Goal: Information Seeking & Learning: Understand process/instructions

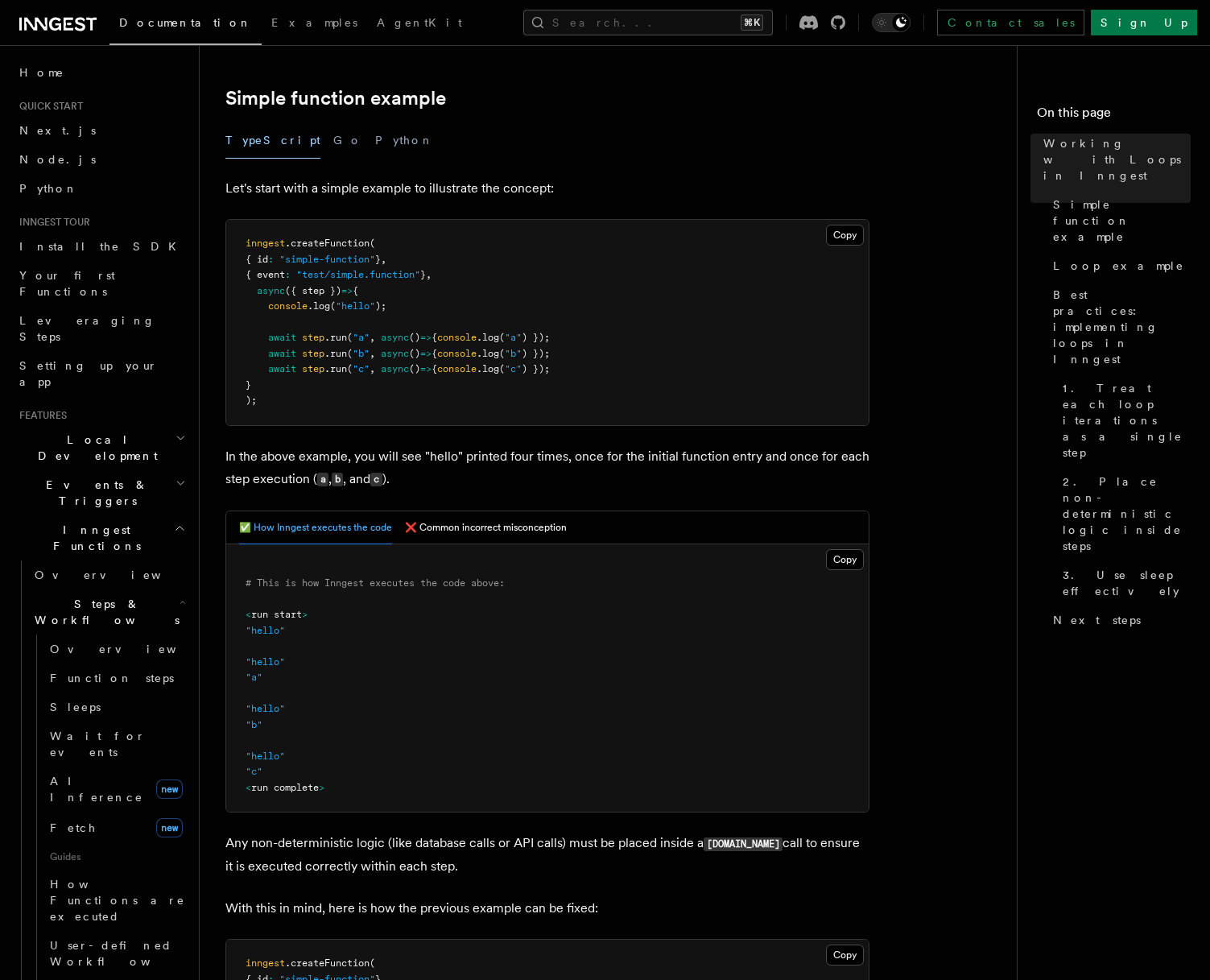
scroll to position [255, 0]
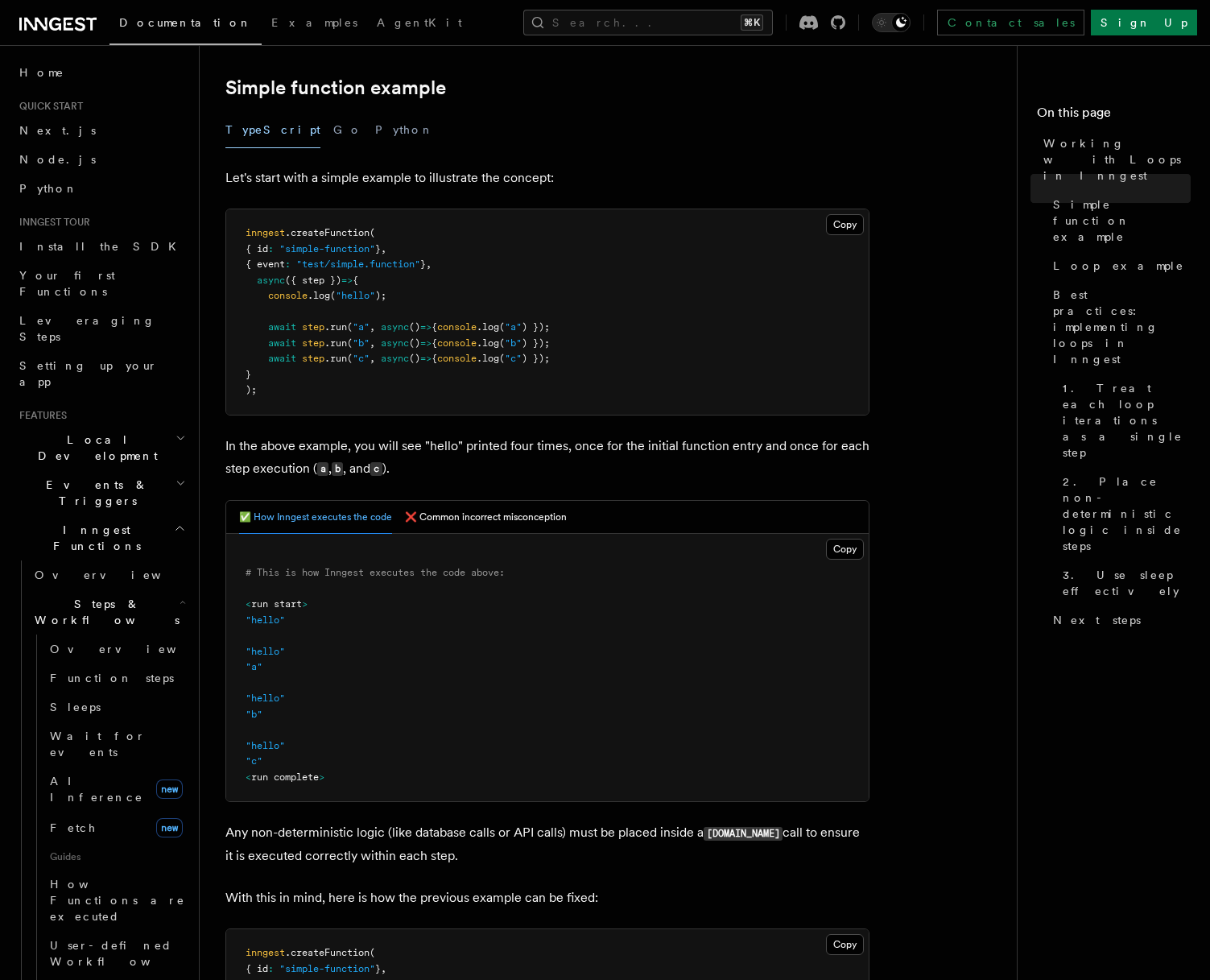
drag, startPoint x: 581, startPoint y: 445, endPoint x: 650, endPoint y: 445, distance: 69.0
click at [650, 445] on p "In the above example, you will see "hello" printed four times, once for the ini…" at bounding box center [548, 457] width 645 height 46
click at [653, 445] on p "In the above example, you will see "hello" printed four times, once for the ini…" at bounding box center [548, 457] width 645 height 46
click at [673, 445] on p "In the above example, you will see "hello" printed four times, once for the ini…" at bounding box center [548, 457] width 645 height 46
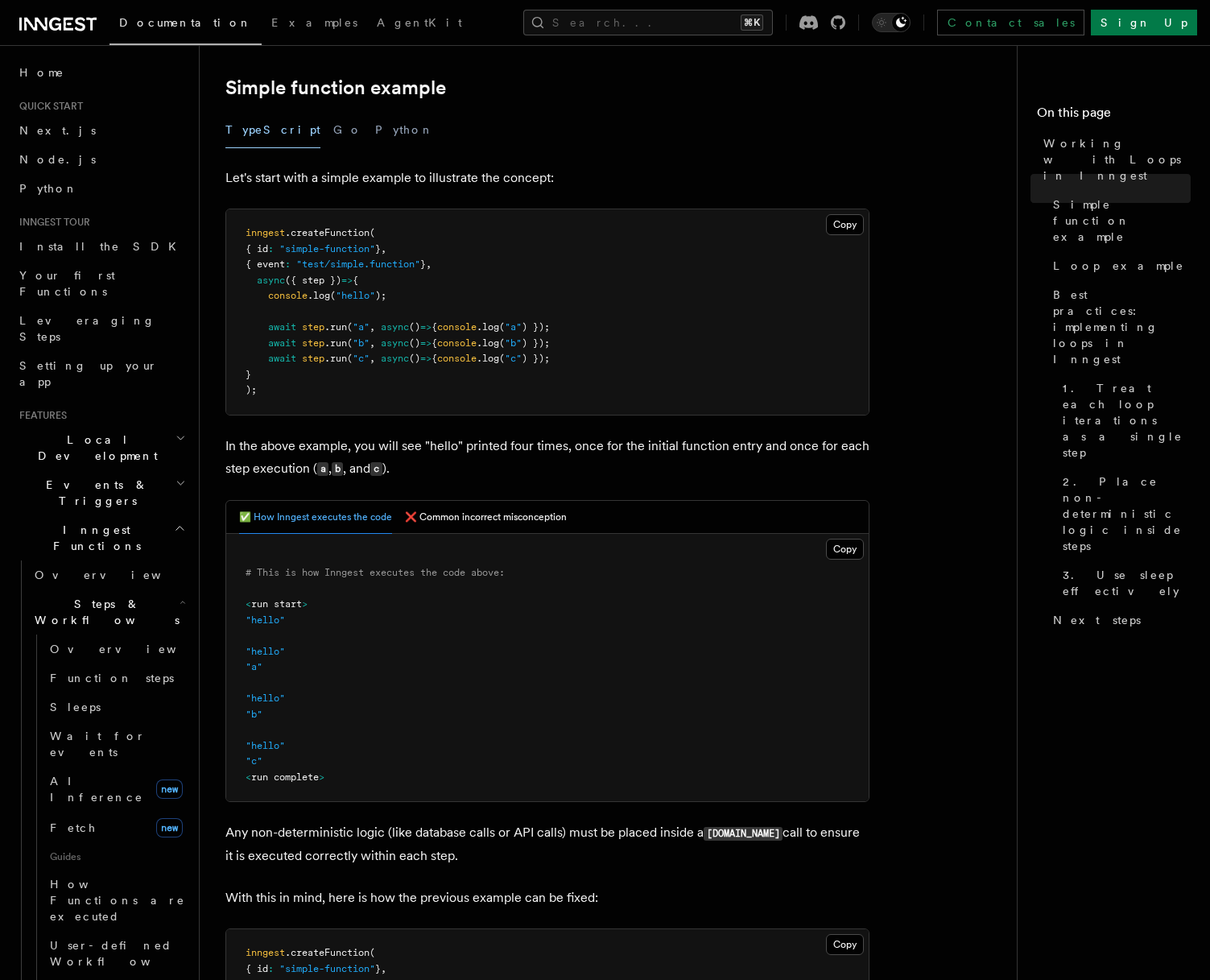
click at [648, 447] on p "In the above example, you will see "hello" printed four times, once for the ini…" at bounding box center [548, 457] width 645 height 46
click at [705, 446] on p "In the above example, you will see "hello" printed four times, once for the ini…" at bounding box center [548, 457] width 645 height 46
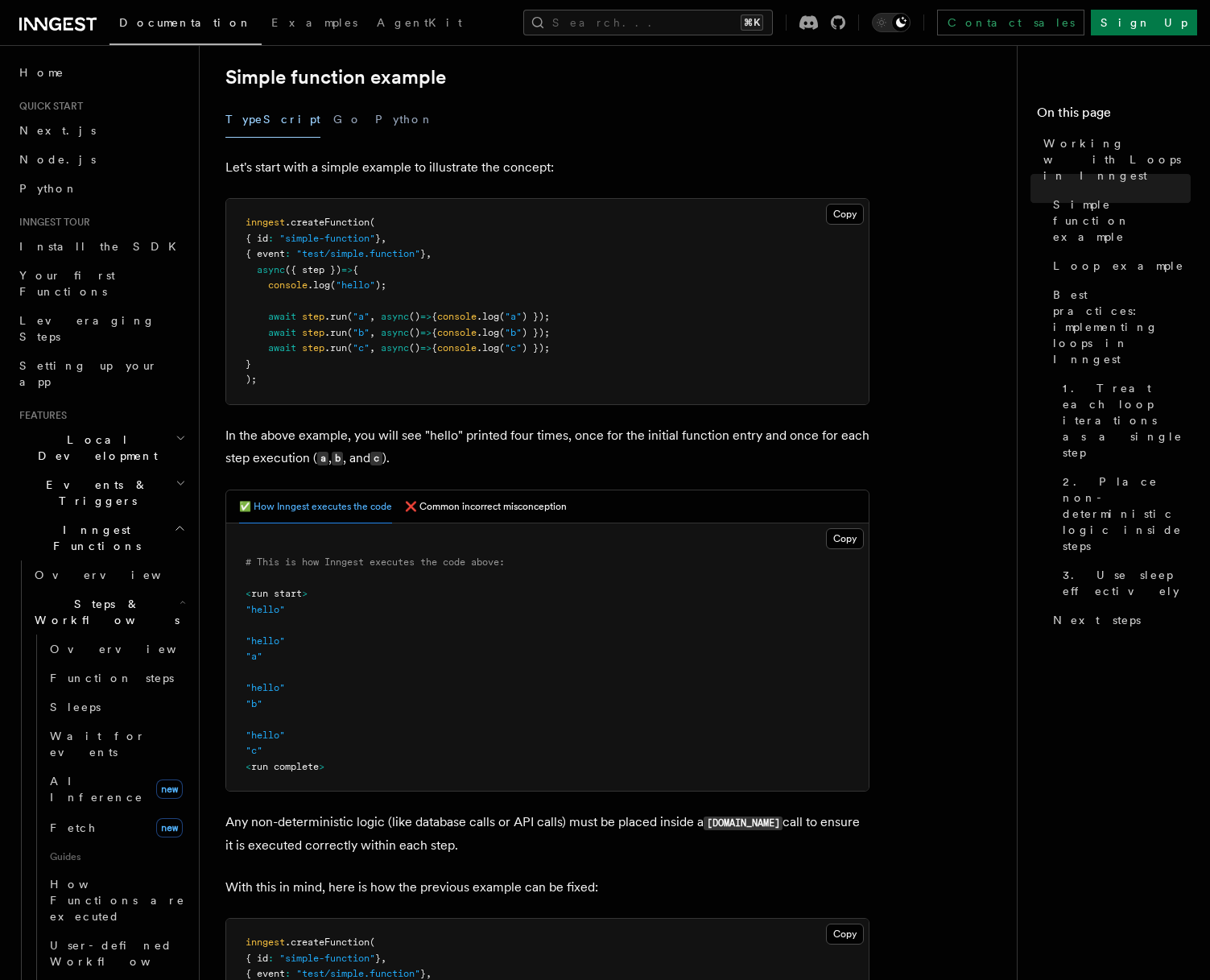
click at [708, 451] on p "In the above example, you will see "hello" printed four times, once for the ini…" at bounding box center [548, 447] width 645 height 46
click at [486, 453] on p "In the above example, you will see "hello" printed four times, once for the ini…" at bounding box center [548, 447] width 645 height 46
click at [524, 447] on p "In the above example, you will see "hello" printed four times, once for the ini…" at bounding box center [548, 447] width 645 height 46
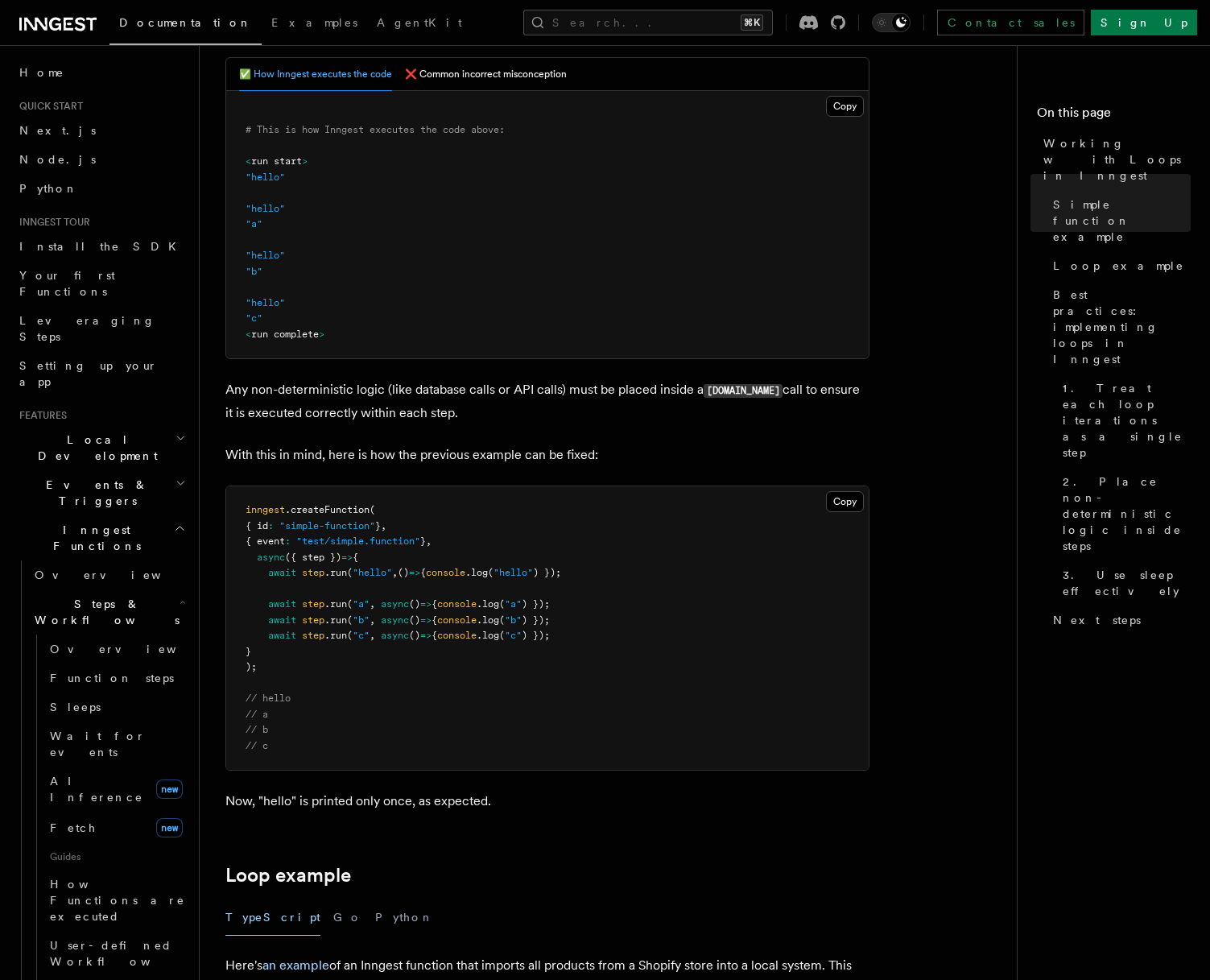
scroll to position [709, 0]
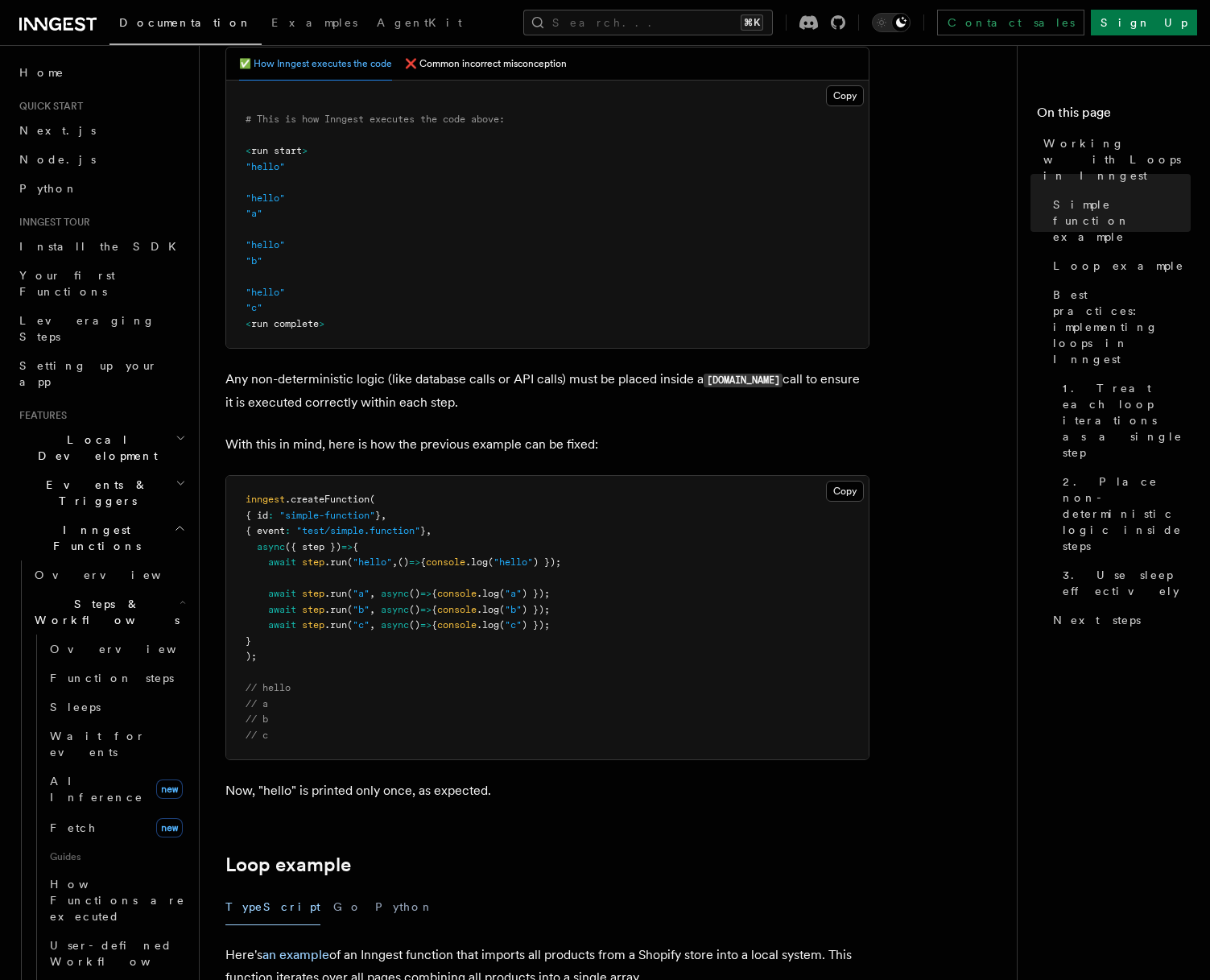
drag, startPoint x: 384, startPoint y: 383, endPoint x: 441, endPoint y: 381, distance: 57.0
click at [440, 381] on p "Any non-deterministic logic (like database calls or API calls) must be placed i…" at bounding box center [548, 391] width 645 height 46
drag, startPoint x: 441, startPoint y: 381, endPoint x: 478, endPoint y: 377, distance: 37.2
click at [441, 381] on p "Any non-deterministic logic (like database calls or API calls) must be placed i…" at bounding box center [548, 391] width 645 height 46
drag, startPoint x: 511, startPoint y: 378, endPoint x: 535, endPoint y: 379, distance: 24.0
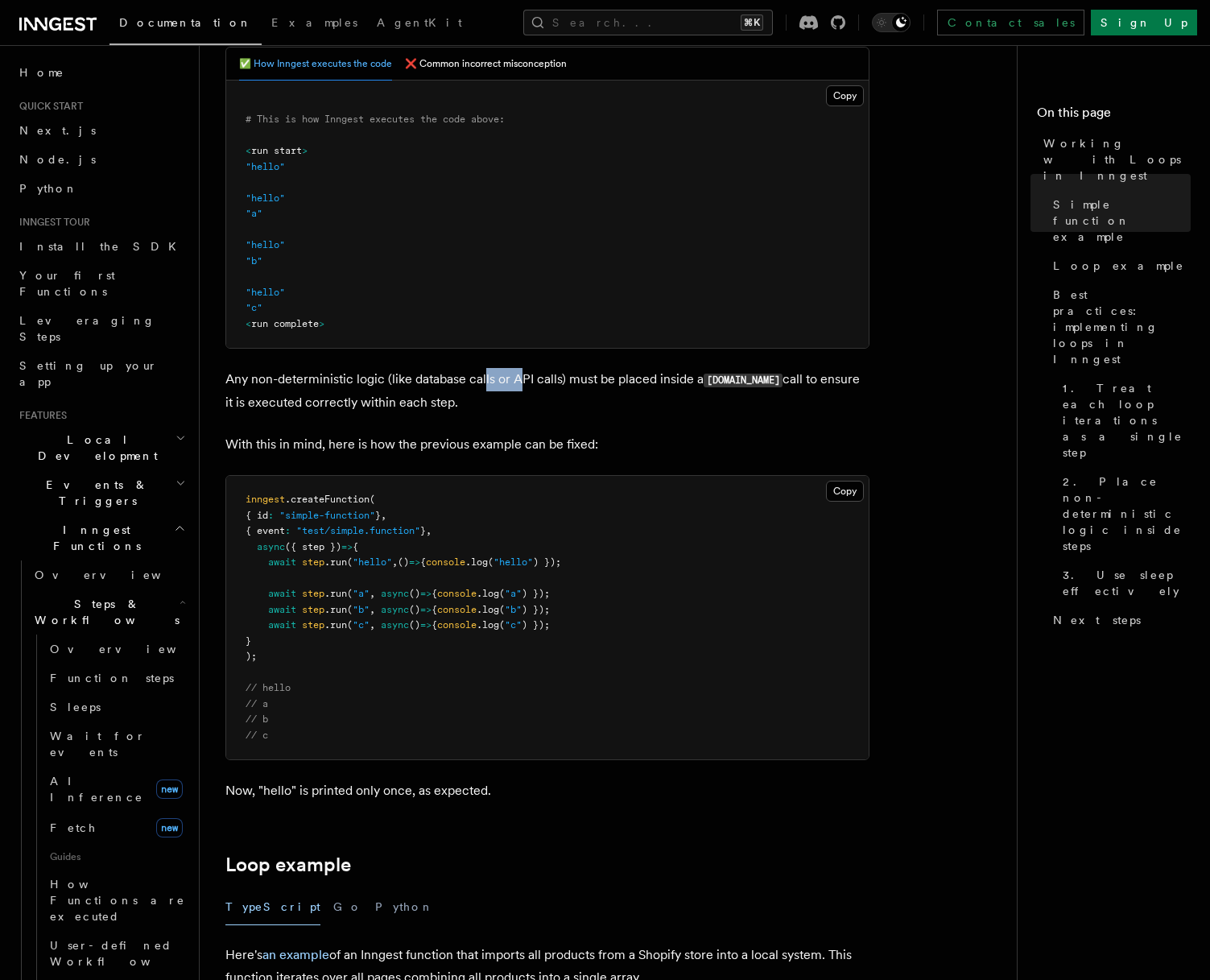
click at [535, 379] on p "Any non-deterministic logic (like database calls or API calls) must be placed i…" at bounding box center [548, 391] width 645 height 46
drag, startPoint x: 537, startPoint y: 379, endPoint x: 570, endPoint y: 377, distance: 33.1
click at [537, 379] on p "Any non-deterministic logic (like database calls or API calls) must be placed i…" at bounding box center [548, 391] width 645 height 46
drag, startPoint x: 597, startPoint y: 377, endPoint x: 645, endPoint y: 384, distance: 48.5
click at [643, 384] on p "Any non-deterministic logic (like database calls or API calls) must be placed i…" at bounding box center [548, 391] width 645 height 46
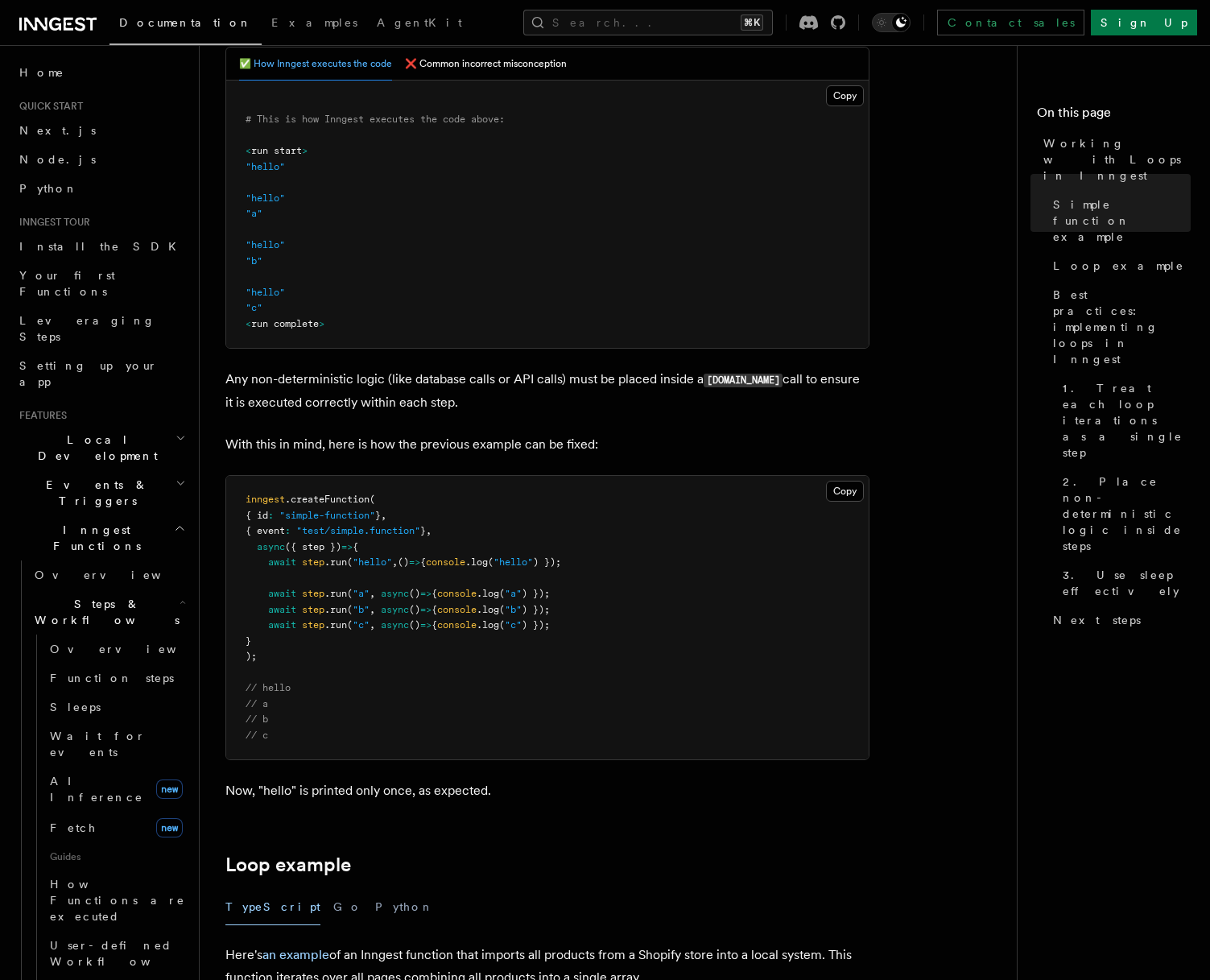
click at [645, 384] on p "Any non-deterministic logic (like database calls or API calls) must be placed i…" at bounding box center [548, 391] width 645 height 46
click at [678, 378] on p "Any non-deterministic logic (like database calls or API calls) must be placed i…" at bounding box center [548, 391] width 645 height 46
drag, startPoint x: 627, startPoint y: 377, endPoint x: 701, endPoint y: 381, distance: 74.1
click at [701, 381] on p "Any non-deterministic logic (like database calls or API calls) must be placed i…" at bounding box center [548, 391] width 645 height 46
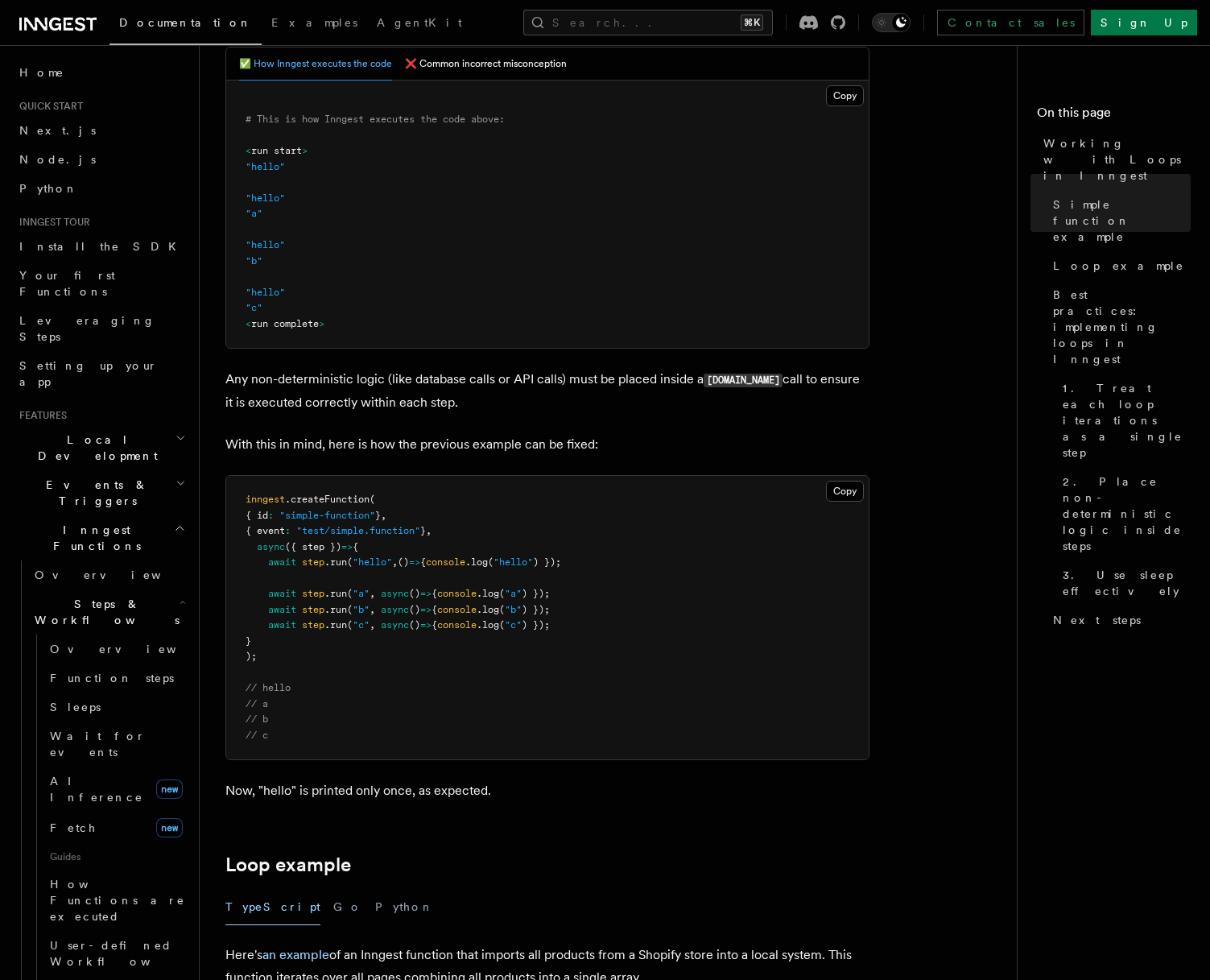
drag, startPoint x: 731, startPoint y: 381, endPoint x: 760, endPoint y: 384, distance: 29.2
click at [760, 384] on p "Any non-deterministic logic (like database calls or API calls) must be placed i…" at bounding box center [548, 391] width 645 height 46
drag, startPoint x: 766, startPoint y: 377, endPoint x: 781, endPoint y: 396, distance: 24.2
click at [781, 396] on p "Any non-deterministic logic (like database calls or API calls) must be placed i…" at bounding box center [548, 391] width 645 height 46
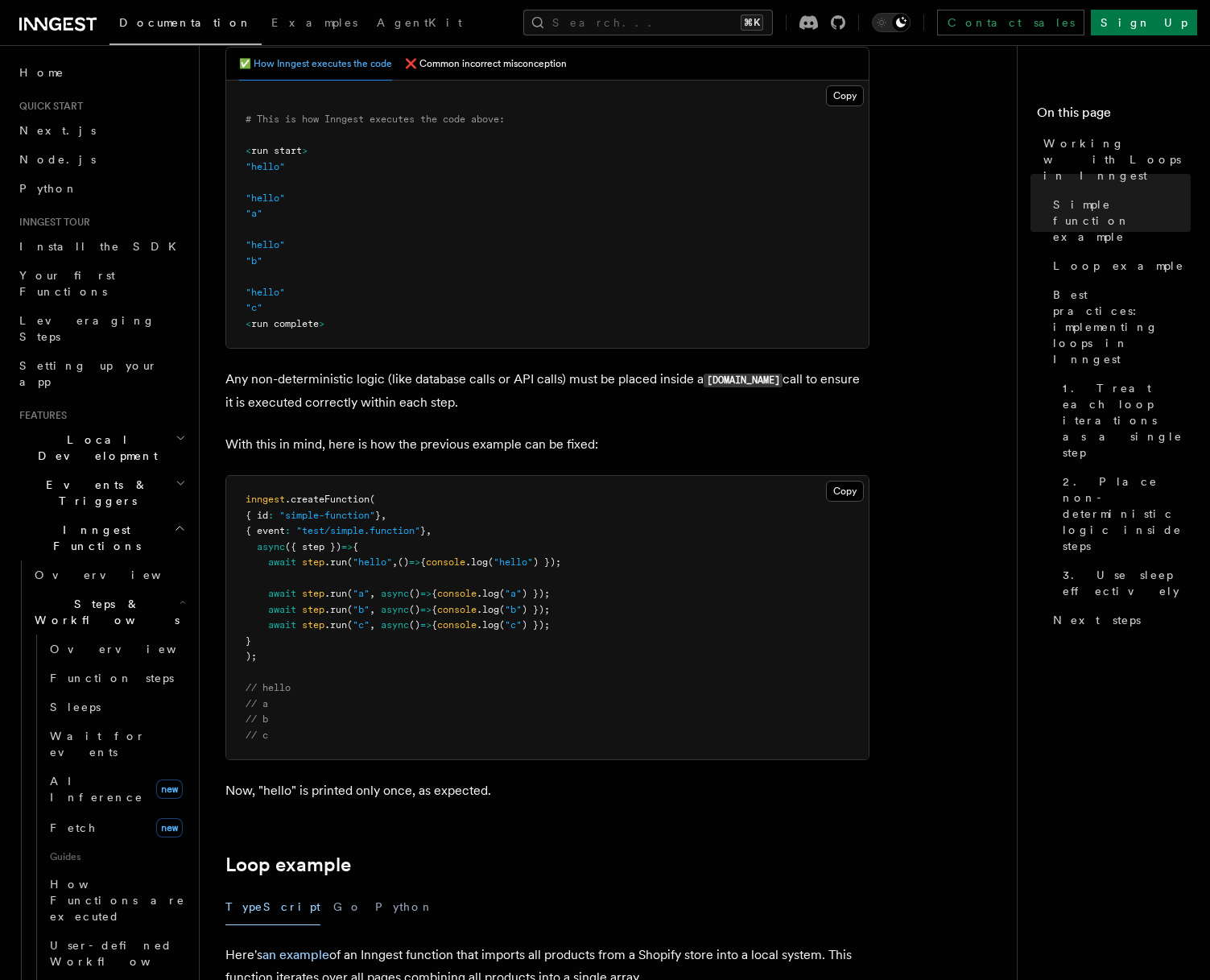
click at [781, 396] on p "Any non-deterministic logic (like database calls or API calls) must be placed i…" at bounding box center [548, 391] width 645 height 46
click at [728, 403] on p "Any non-deterministic logic (like database calls or API calls) must be placed i…" at bounding box center [548, 391] width 645 height 46
click at [430, 406] on p "Any non-deterministic logic (like database calls or API calls) must be placed i…" at bounding box center [548, 391] width 645 height 46
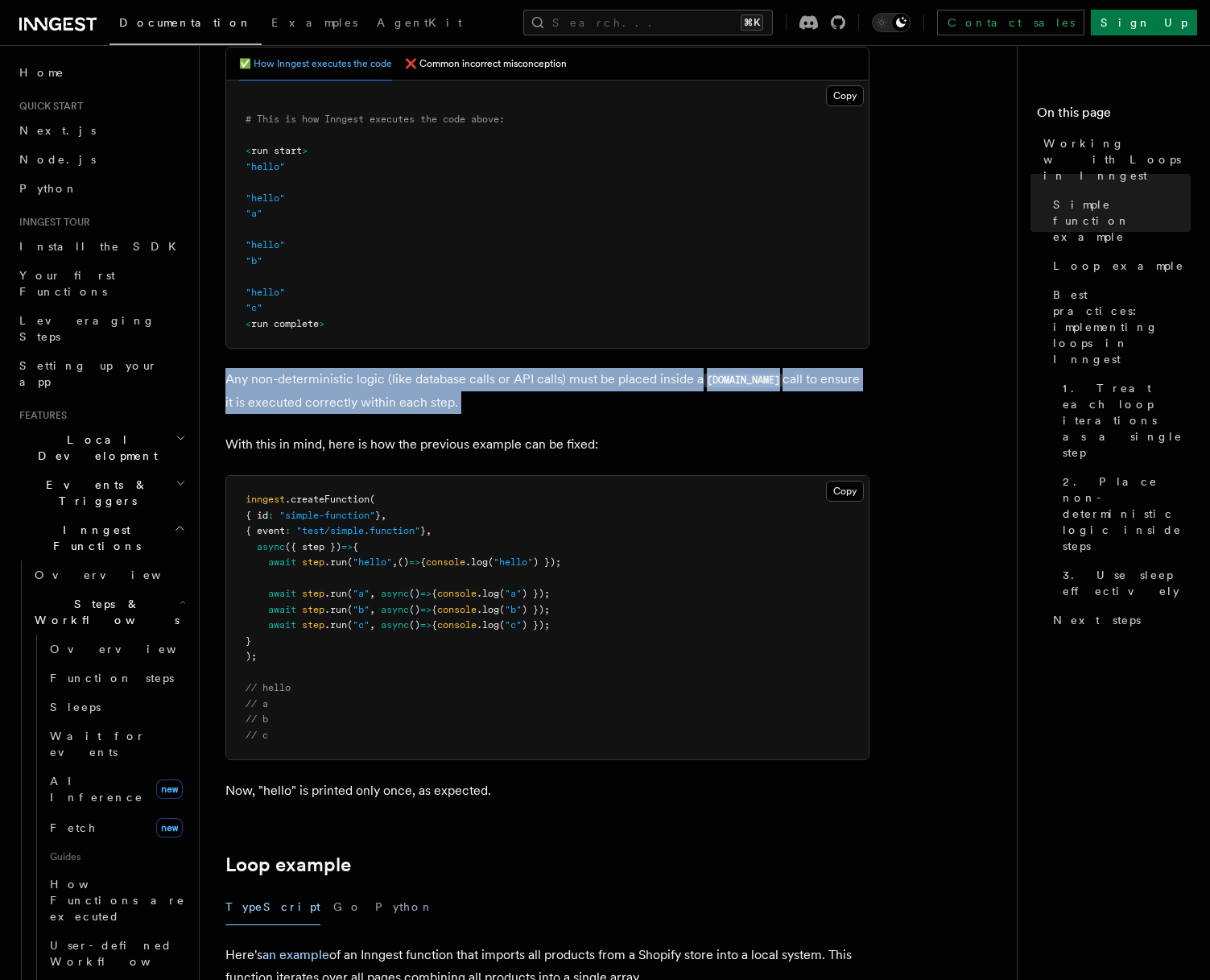
click at [430, 406] on p "Any non-deterministic logic (like database calls or API calls) must be placed i…" at bounding box center [548, 391] width 645 height 46
click at [488, 403] on p "Any non-deterministic logic (like database calls or API calls) must be placed i…" at bounding box center [548, 391] width 645 height 46
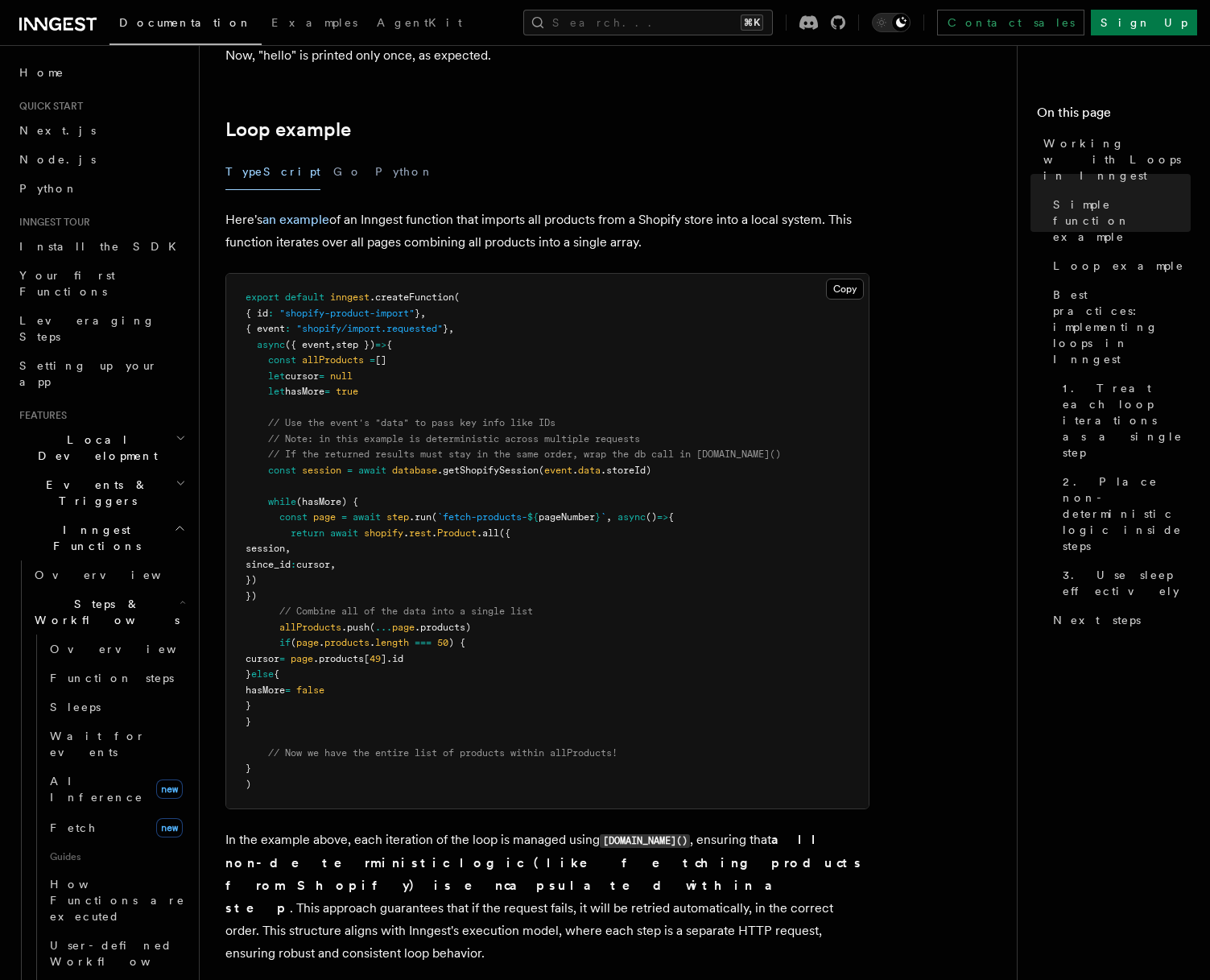
scroll to position [1454, 0]
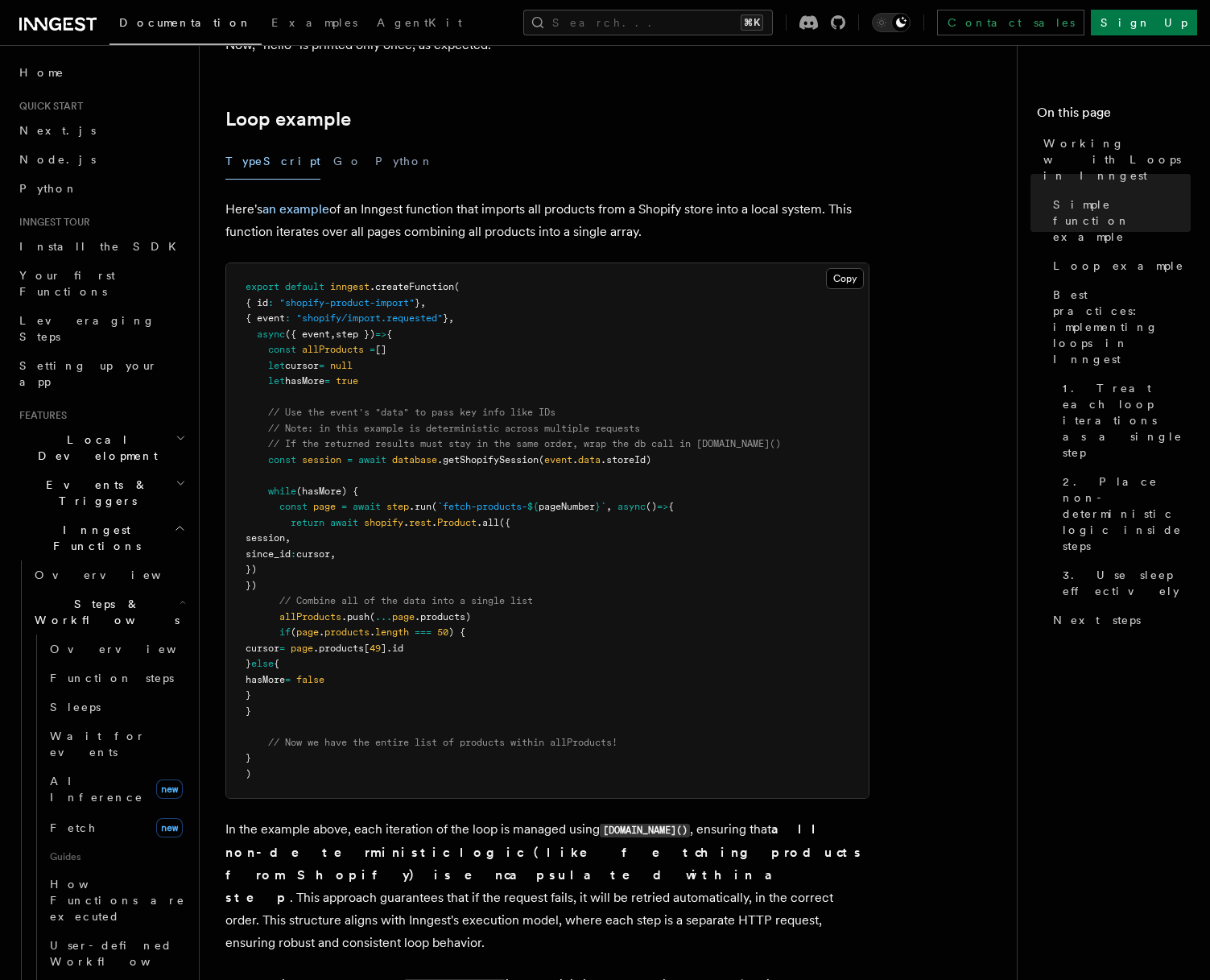
drag, startPoint x: 372, startPoint y: 485, endPoint x: 386, endPoint y: 500, distance: 20.5
click at [372, 485] on pre "export default inngest .createFunction ( { id : "shopify-product-import" } , { …" at bounding box center [548, 531] width 643 height 535
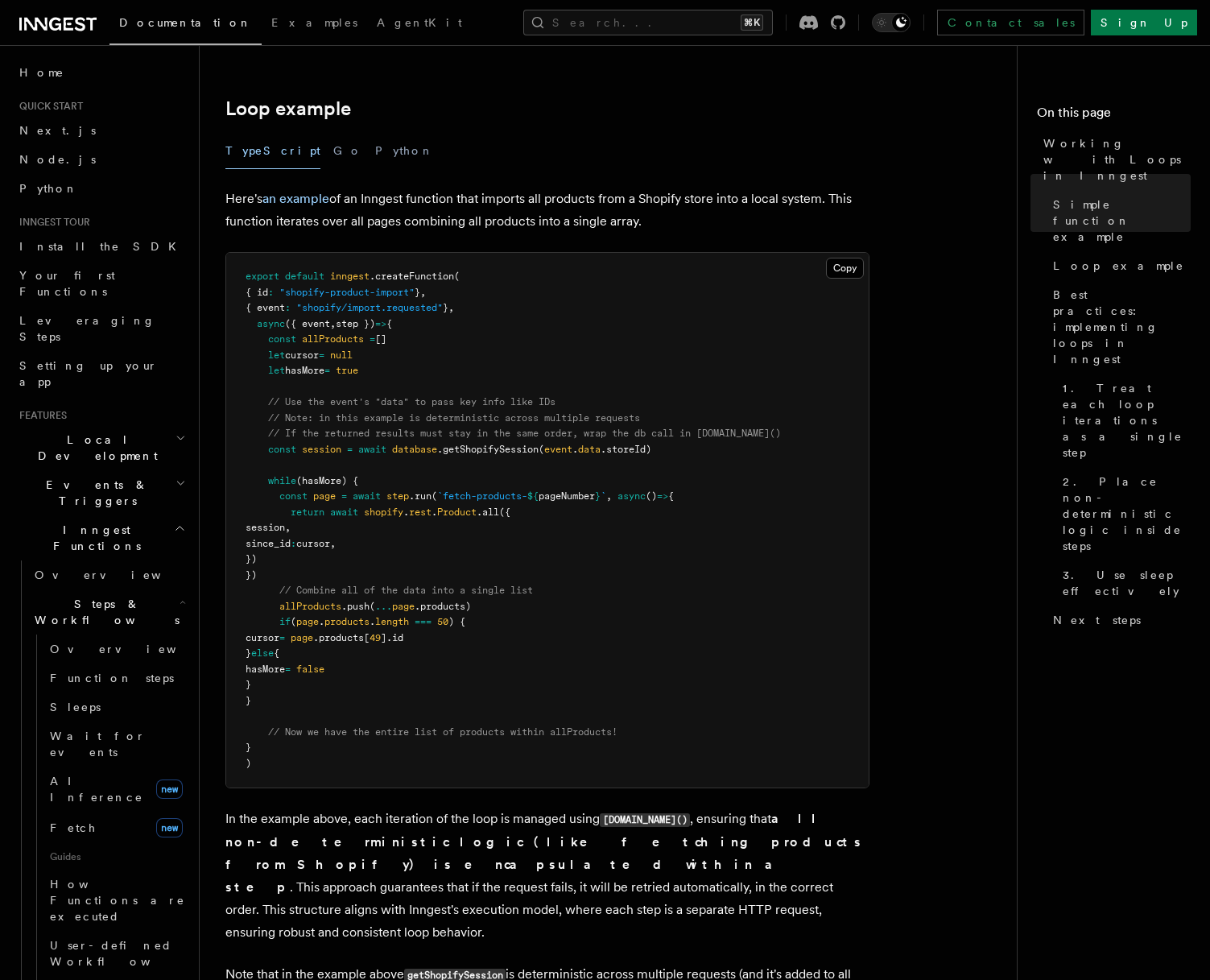
click at [330, 476] on span "(hasMore) {" at bounding box center [327, 480] width 62 height 11
click at [340, 510] on span "await" at bounding box center [344, 512] width 28 height 11
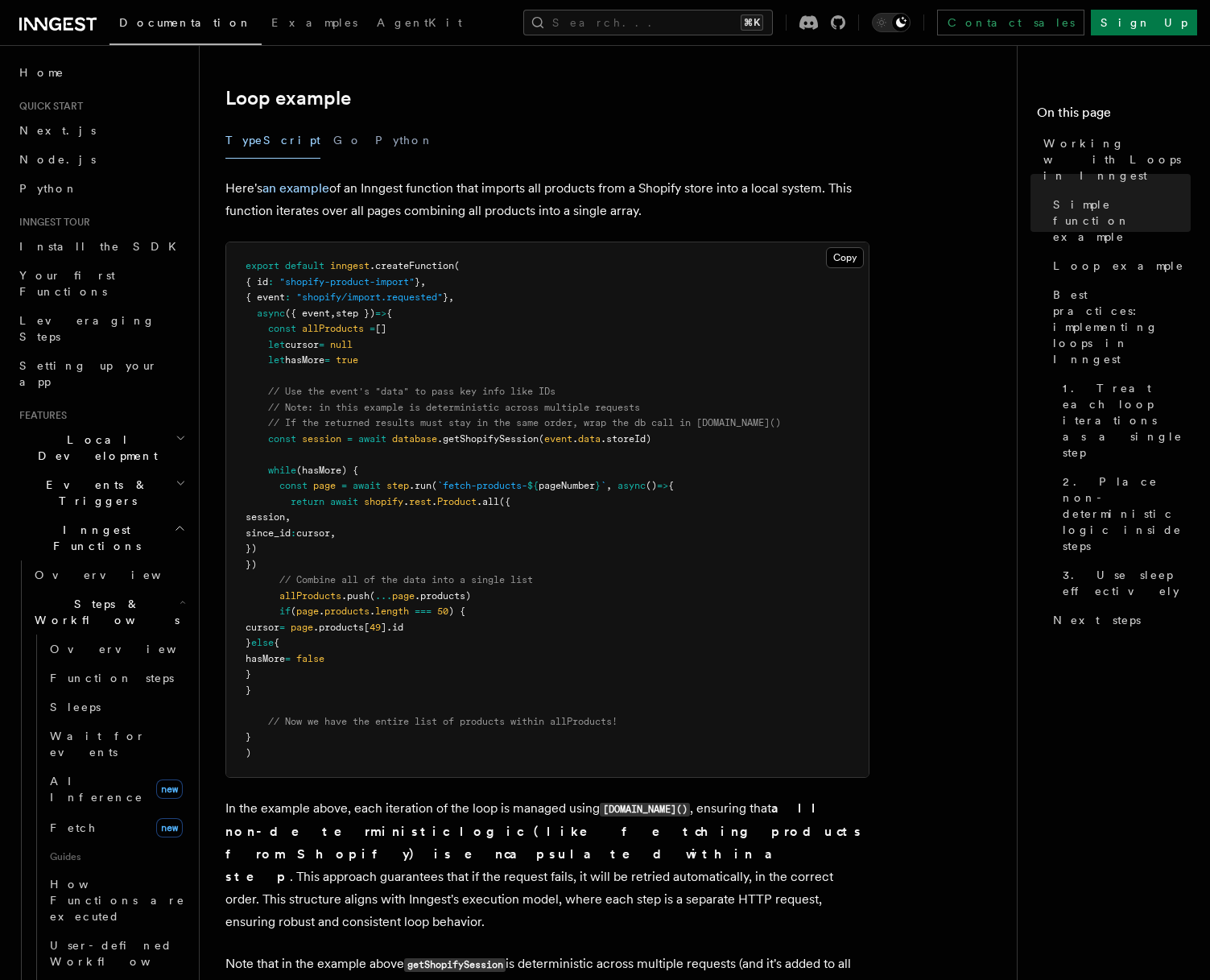
click at [584, 482] on span "pageNumber" at bounding box center [566, 485] width 56 height 11
click at [507, 518] on pre "export default inngest .createFunction ( { id : "shopify-product-import" } , { …" at bounding box center [548, 510] width 643 height 535
drag, startPoint x: 283, startPoint y: 481, endPoint x: 321, endPoint y: 560, distance: 87.7
click at [321, 560] on pre "export default inngest .createFunction ( { id : "shopify-product-import" } , { …" at bounding box center [548, 510] width 643 height 535
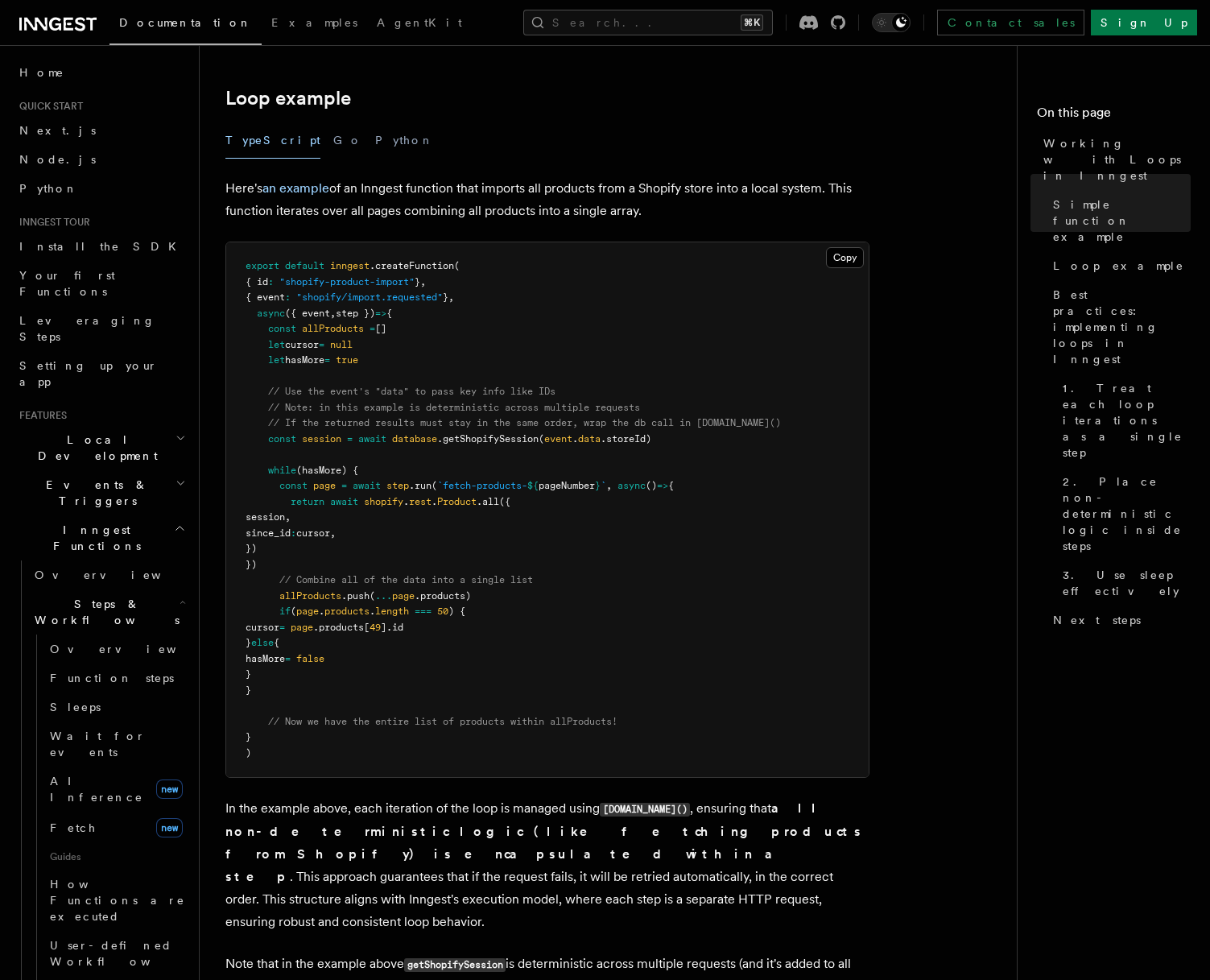
click at [321, 560] on pre "export default inngest .createFunction ( { id : "shopify-product-import" } , { …" at bounding box center [548, 510] width 643 height 535
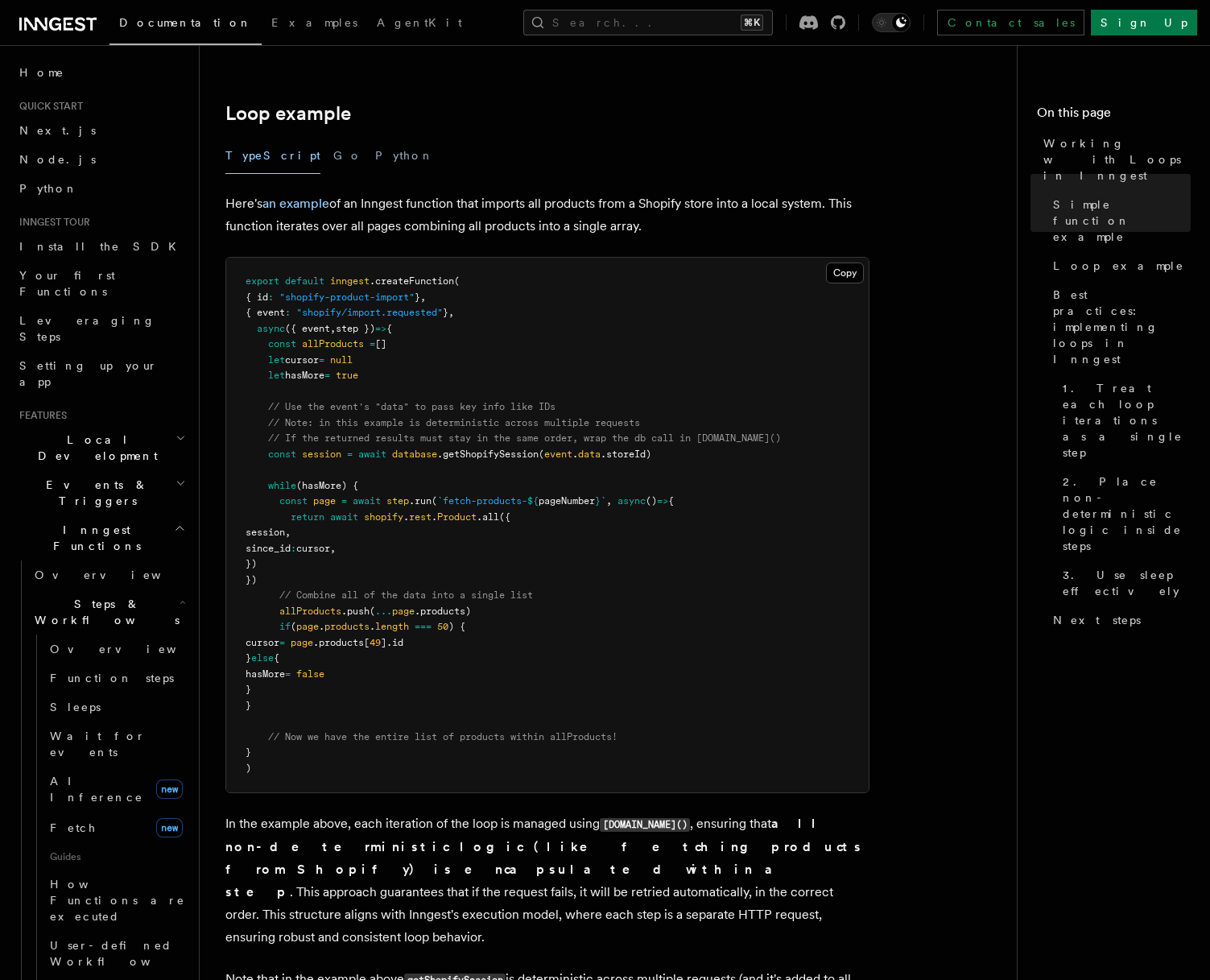
scroll to position [1449, 0]
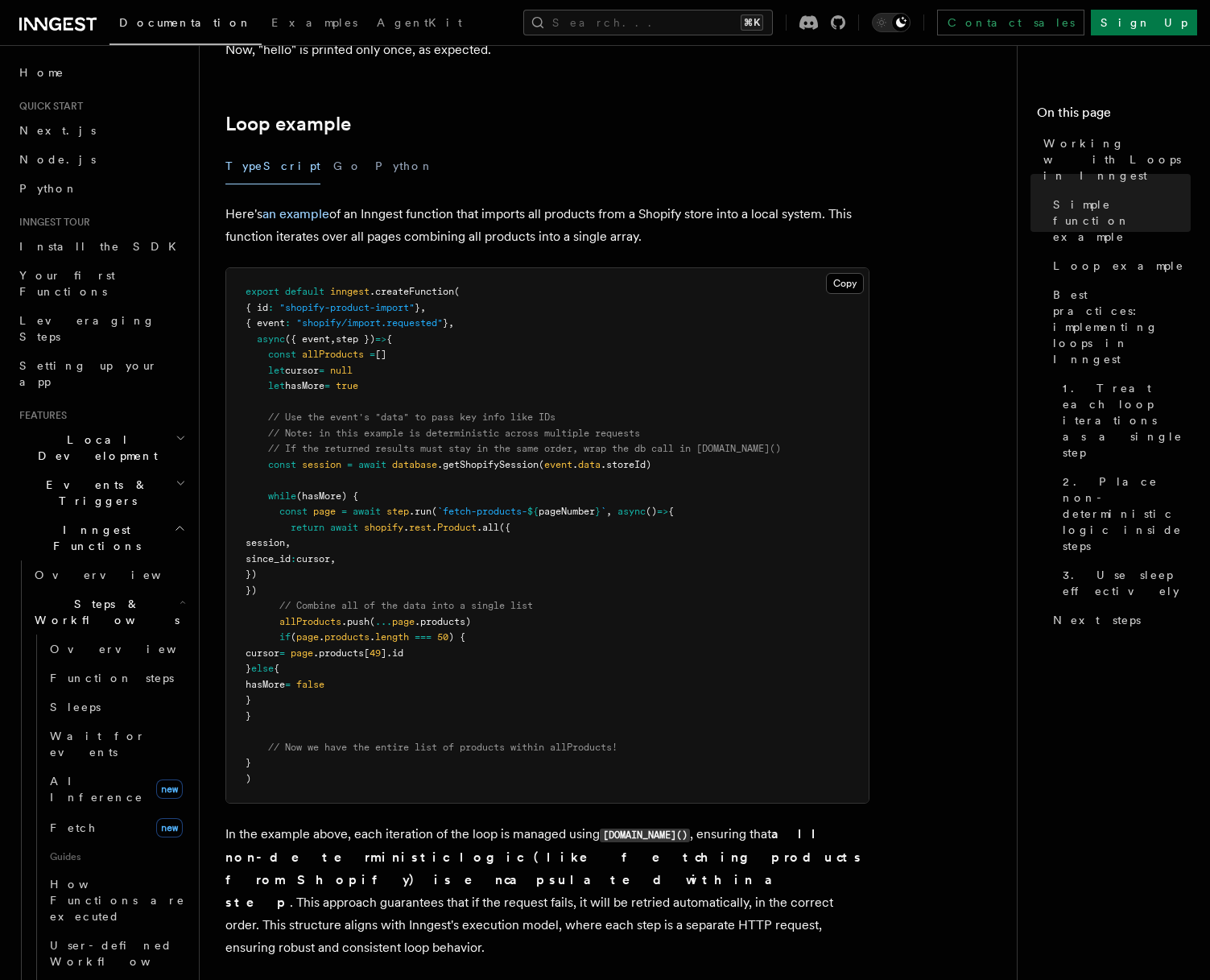
click at [473, 540] on pre "export default inngest .createFunction ( { id : "shopify-product-import" } , { …" at bounding box center [548, 536] width 643 height 535
click at [480, 566] on pre "export default inngest .createFunction ( { id : "shopify-product-import" } , { …" at bounding box center [548, 536] width 643 height 535
click at [285, 541] on span "session" at bounding box center [265, 541] width 40 height 11
drag, startPoint x: 291, startPoint y: 531, endPoint x: 336, endPoint y: 573, distance: 61.6
click at [336, 573] on pre "export default inngest .createFunction ( { id : "shopify-product-import" } , { …" at bounding box center [548, 536] width 643 height 535
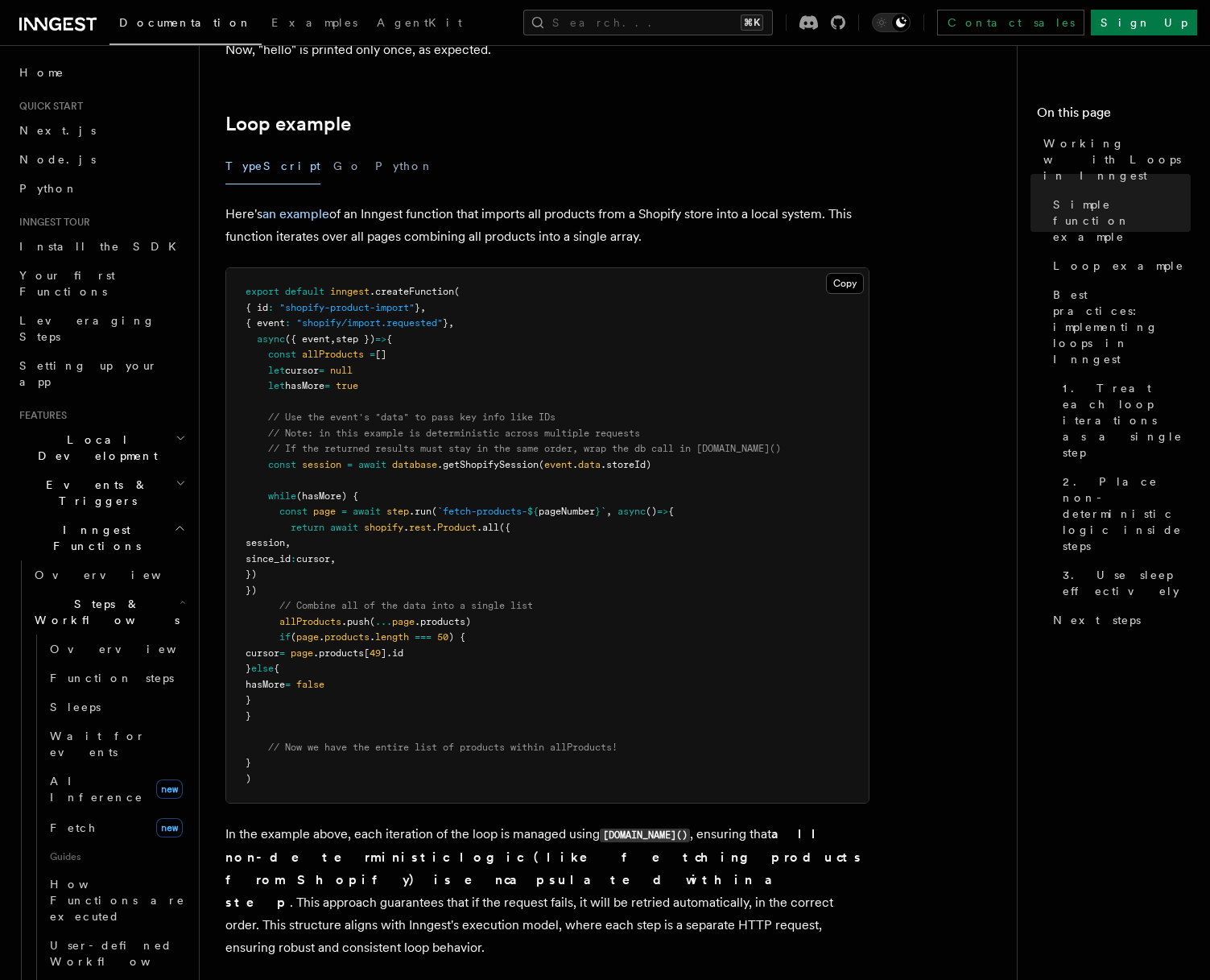
click at [336, 573] on pre "export default inngest .createFunction ( { id : "shopify-product-import" } , { …" at bounding box center [548, 536] width 643 height 535
drag, startPoint x: 292, startPoint y: 528, endPoint x: 326, endPoint y: 569, distance: 53.3
click at [326, 569] on pre "export default inngest .createFunction ( { id : "shopify-product-import" } , { …" at bounding box center [548, 536] width 643 height 535
drag, startPoint x: 292, startPoint y: 530, endPoint x: 326, endPoint y: 580, distance: 60.5
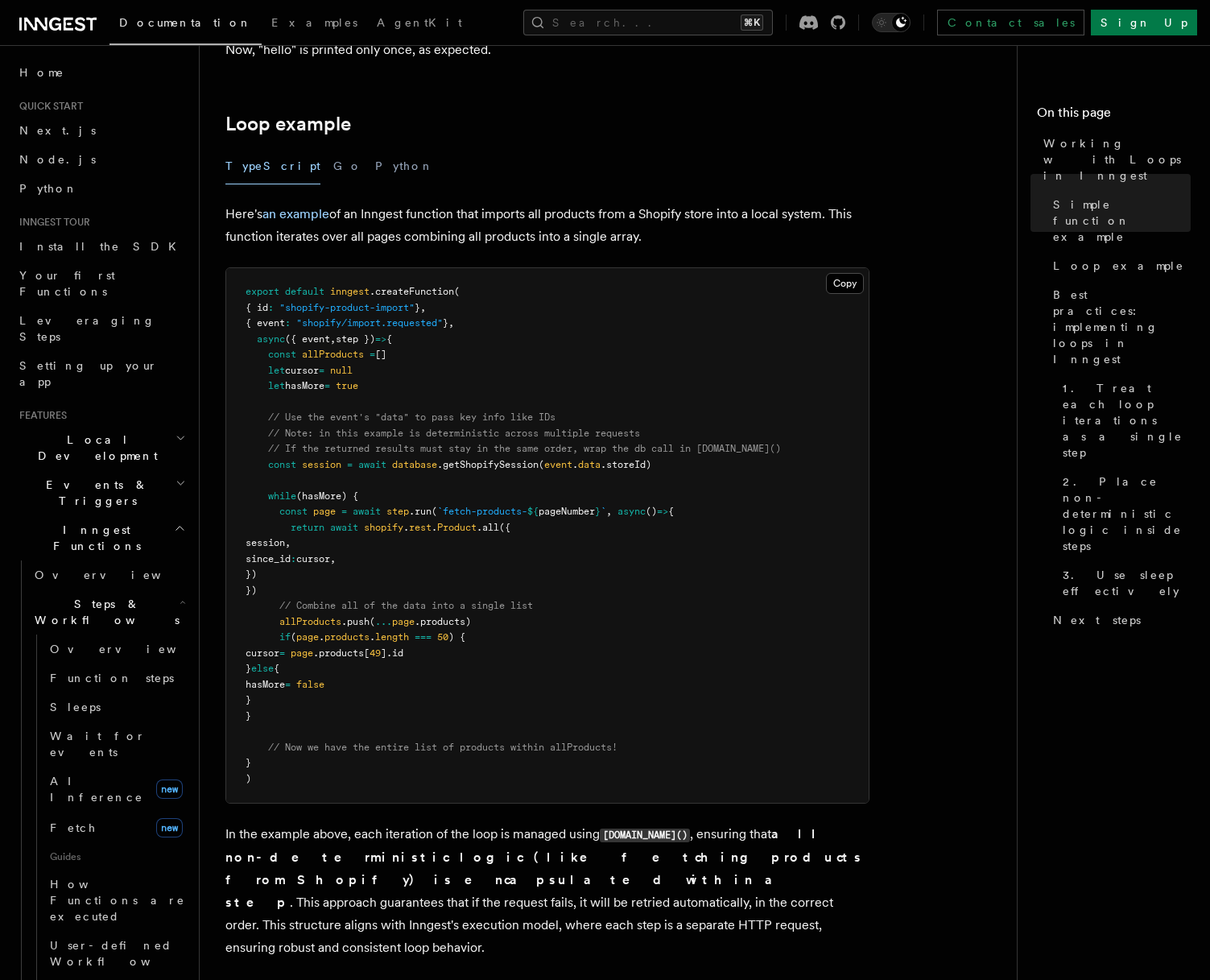
click at [326, 580] on pre "export default inngest .createFunction ( { id : "shopify-product-import" } , { …" at bounding box center [548, 536] width 643 height 535
drag, startPoint x: 290, startPoint y: 531, endPoint x: 315, endPoint y: 567, distance: 43.8
click at [315, 567] on pre "export default inngest .createFunction ( { id : "shopify-product-import" } , { …" at bounding box center [548, 536] width 643 height 535
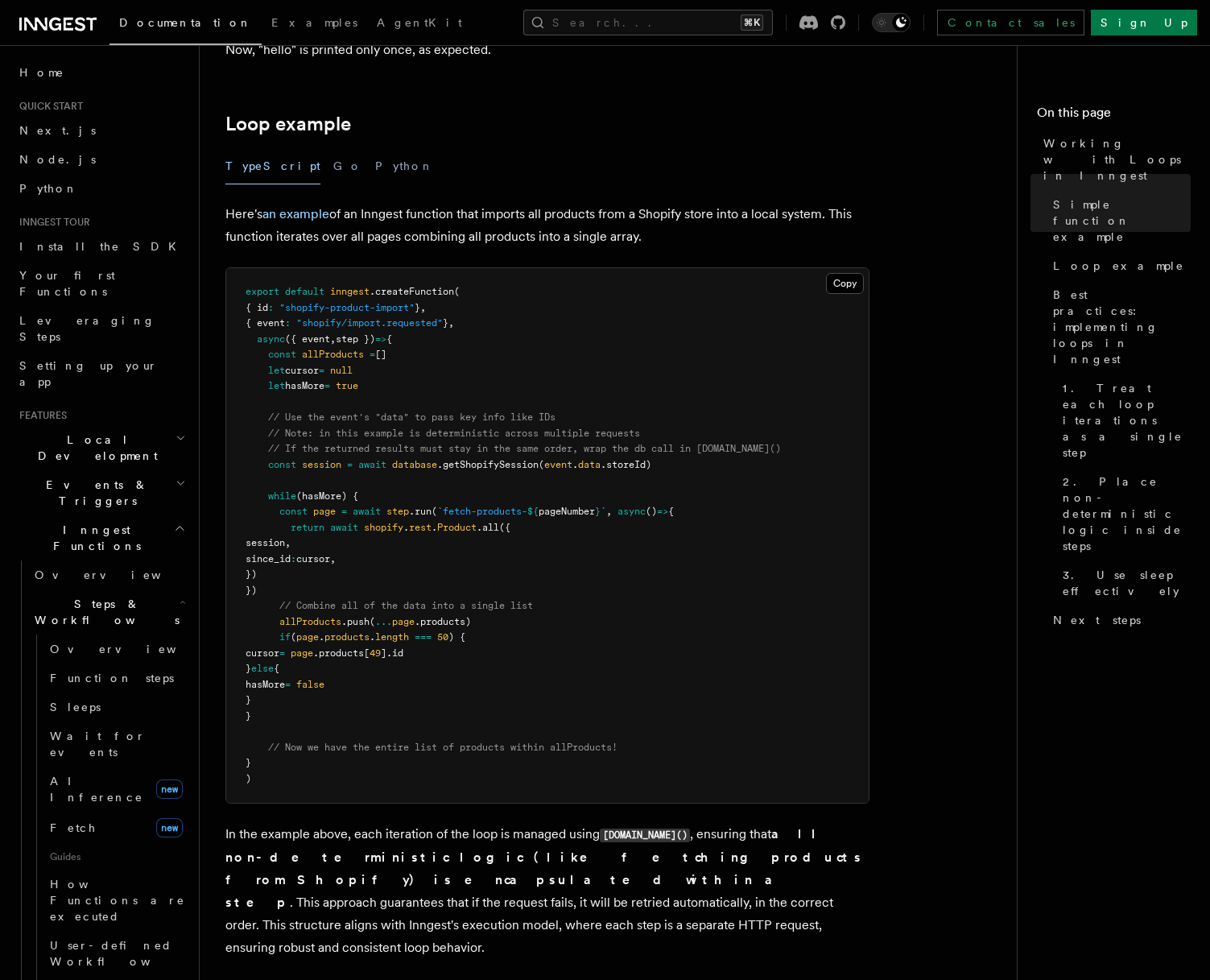
drag, startPoint x: 291, startPoint y: 529, endPoint x: 319, endPoint y: 571, distance: 50.5
click at [319, 571] on pre "export default inngest .createFunction ( { id : "shopify-product-import" } , { …" at bounding box center [548, 536] width 643 height 535
drag, startPoint x: 294, startPoint y: 528, endPoint x: 320, endPoint y: 567, distance: 46.9
click at [320, 567] on pre "export default inngest .createFunction ( { id : "shopify-product-import" } , { …" at bounding box center [548, 536] width 643 height 535
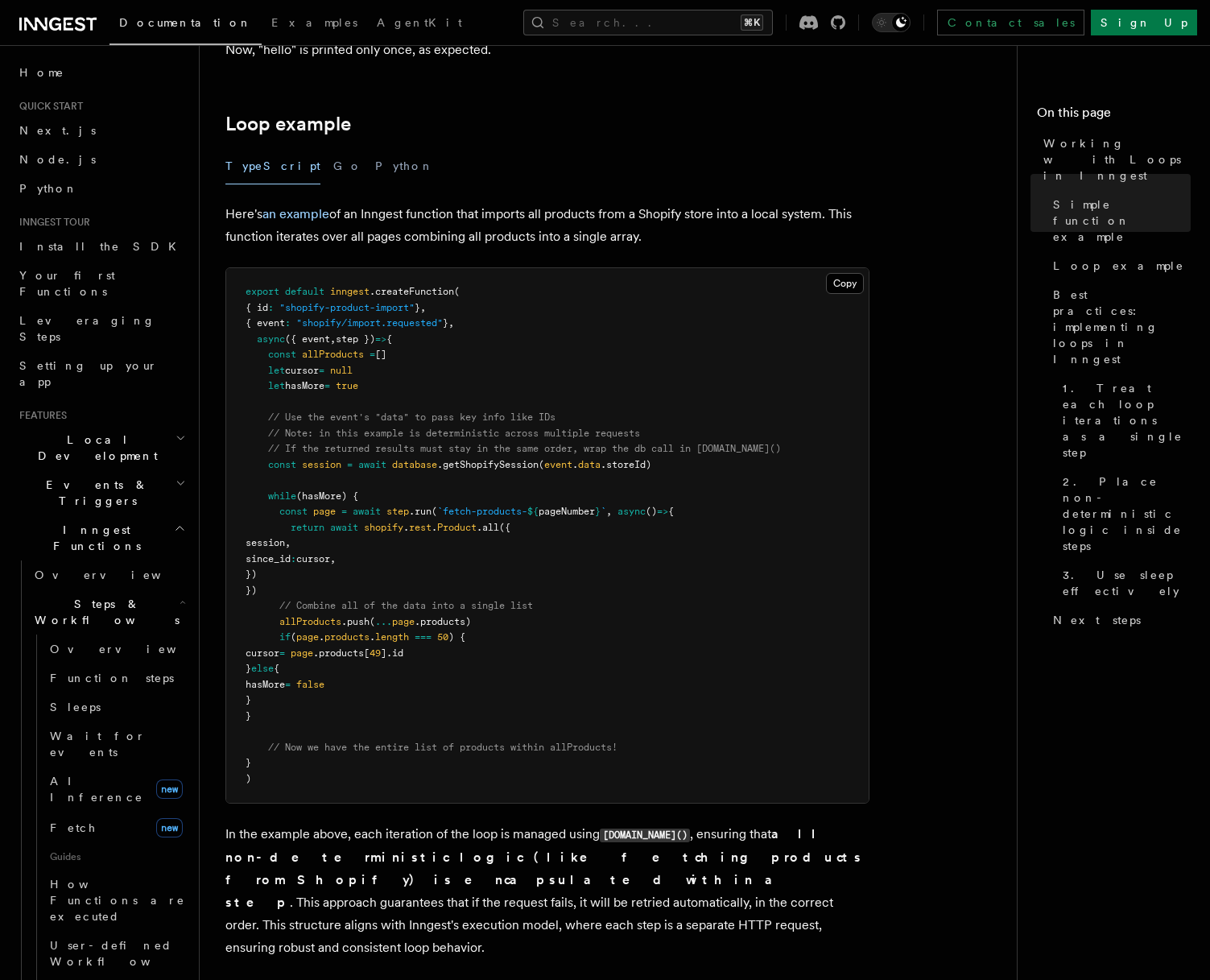
click at [320, 567] on pre "export default inngest .createFunction ( { id : "shopify-product-import" } , { …" at bounding box center [548, 536] width 643 height 535
drag, startPoint x: 293, startPoint y: 532, endPoint x: 319, endPoint y: 570, distance: 46.0
click at [319, 570] on pre "export default inngest .createFunction ( { id : "shopify-product-import" } , { …" at bounding box center [548, 536] width 643 height 535
click at [317, 597] on pre "export default inngest .createFunction ( { id : "shopify-product-import" } , { …" at bounding box center [548, 536] width 643 height 535
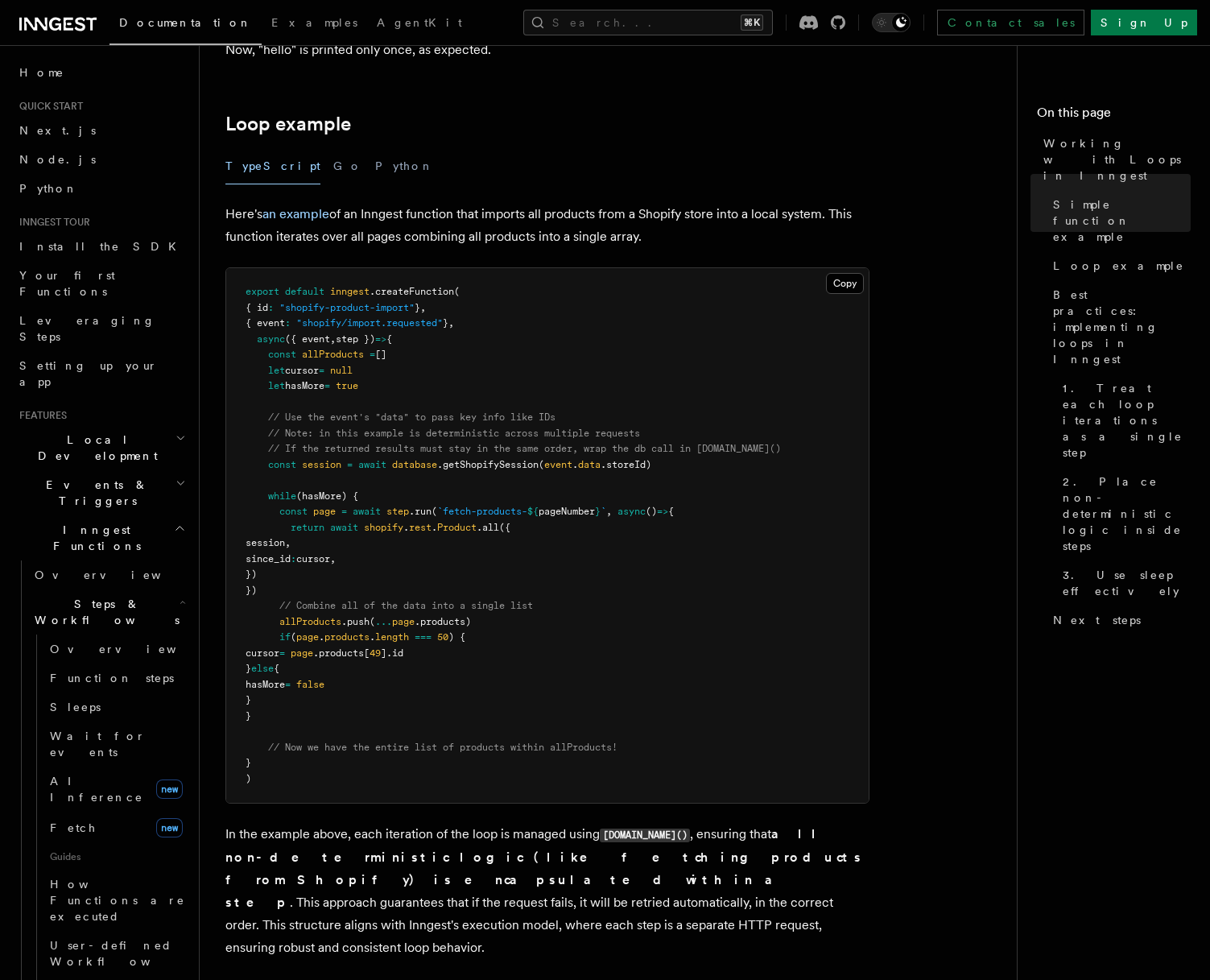
drag, startPoint x: 282, startPoint y: 513, endPoint x: 319, endPoint y: 593, distance: 88.1
click at [319, 593] on pre "export default inngest .createFunction ( { id : "shopify-product-import" } , { …" at bounding box center [548, 536] width 643 height 535
drag, startPoint x: 278, startPoint y: 624, endPoint x: 511, endPoint y: 626, distance: 233.0
click at [511, 626] on pre "export default inngest .createFunction ( { id : "shopify-product-import" } , { …" at bounding box center [548, 536] width 643 height 535
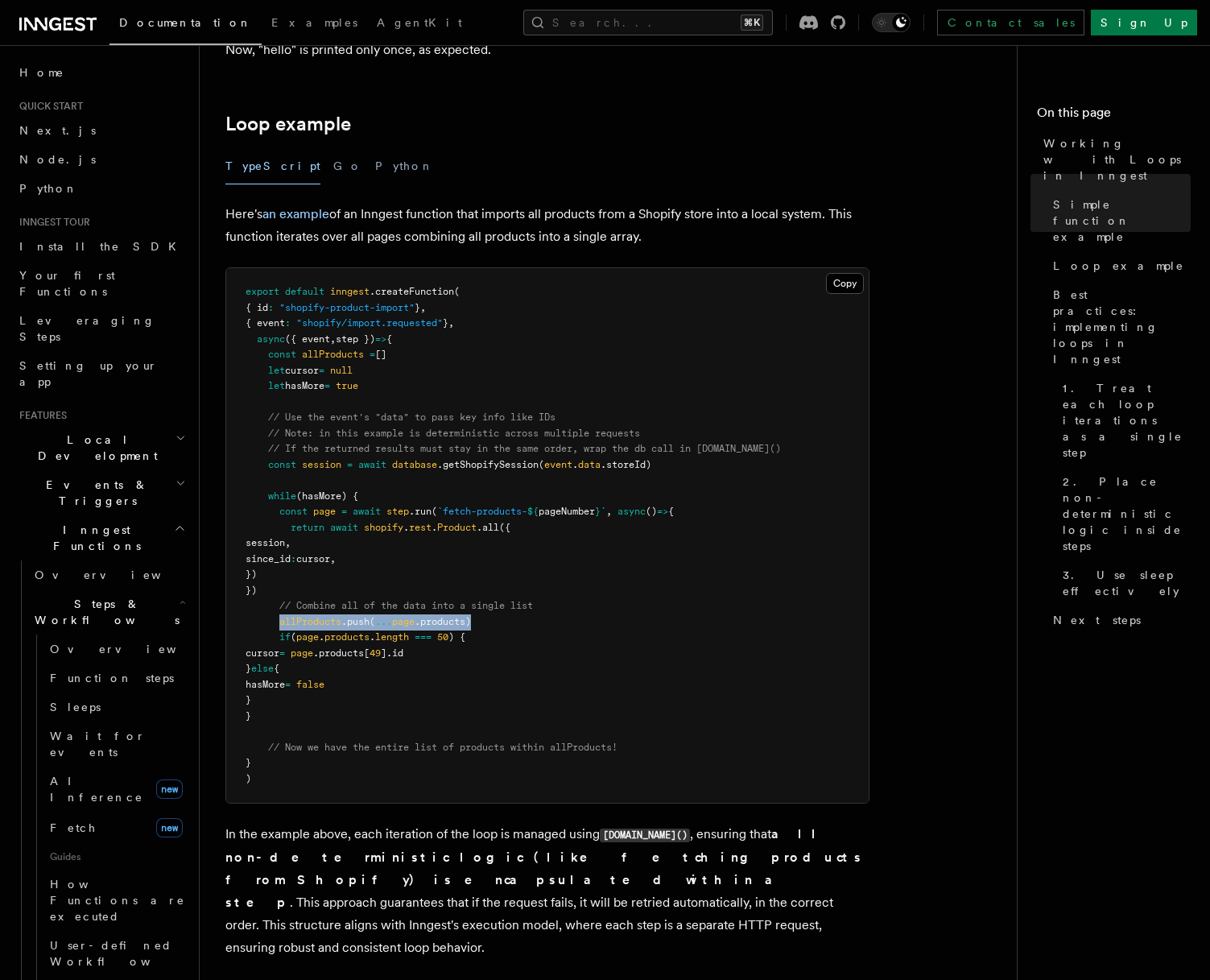
click at [511, 626] on pre "export default inngest .createFunction ( { id : "shopify-product-import" } , { …" at bounding box center [548, 536] width 643 height 535
click at [365, 591] on pre "export default inngest .createFunction ( { id : "shopify-product-import" } , { …" at bounding box center [548, 536] width 643 height 535
click at [355, 616] on span ".push" at bounding box center [355, 621] width 28 height 11
click at [330, 622] on span "allProducts" at bounding box center [310, 621] width 62 height 11
click at [329, 622] on span "allProducts" at bounding box center [310, 621] width 62 height 11
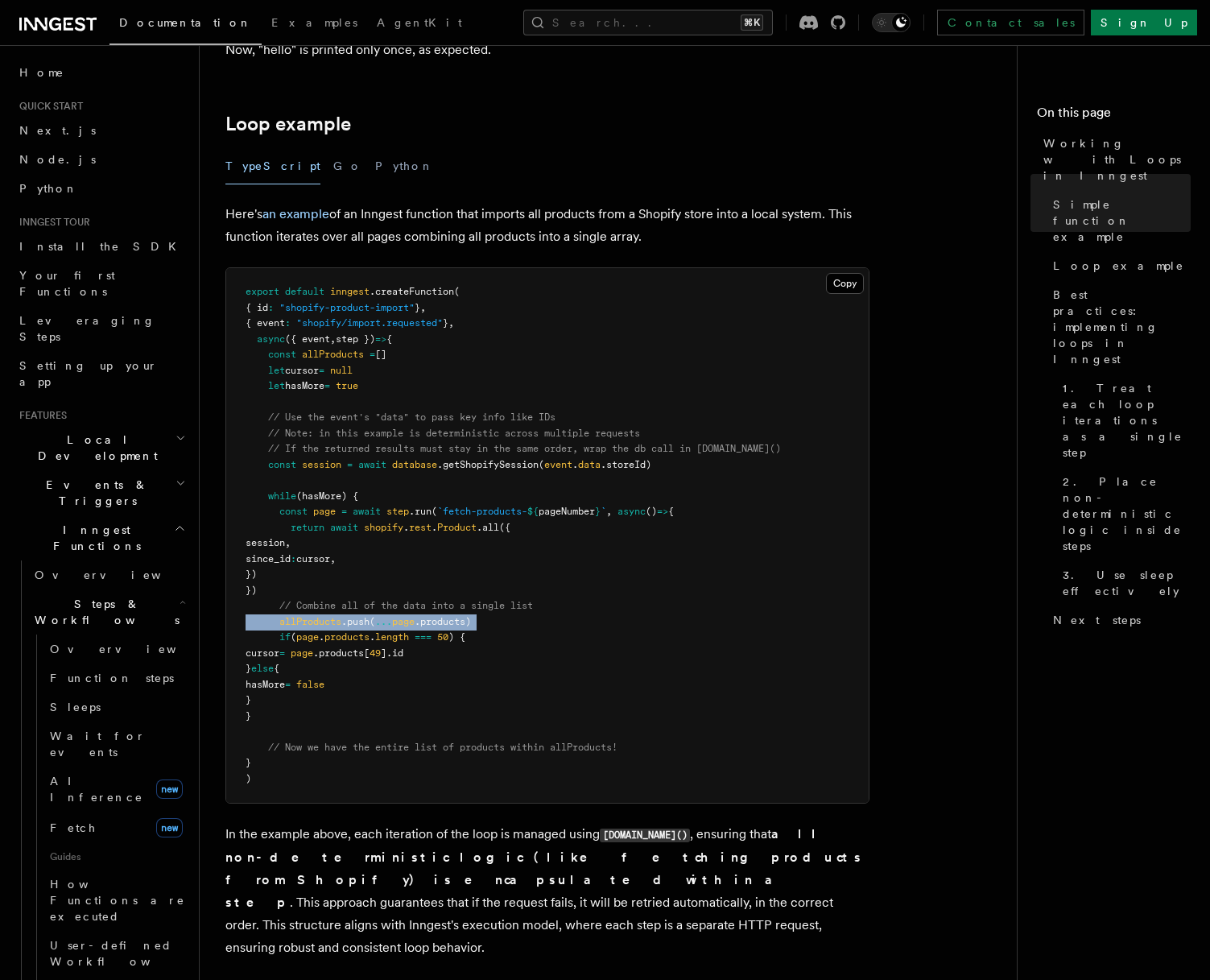
click at [329, 622] on span "allProducts" at bounding box center [310, 621] width 62 height 11
click at [325, 635] on span "." at bounding box center [322, 637] width 6 height 11
click at [318, 626] on span "allProducts" at bounding box center [310, 621] width 62 height 11
click at [337, 613] on pre "export default inngest .createFunction ( { id : "shopify-product-import" } , { …" at bounding box center [548, 536] width 643 height 535
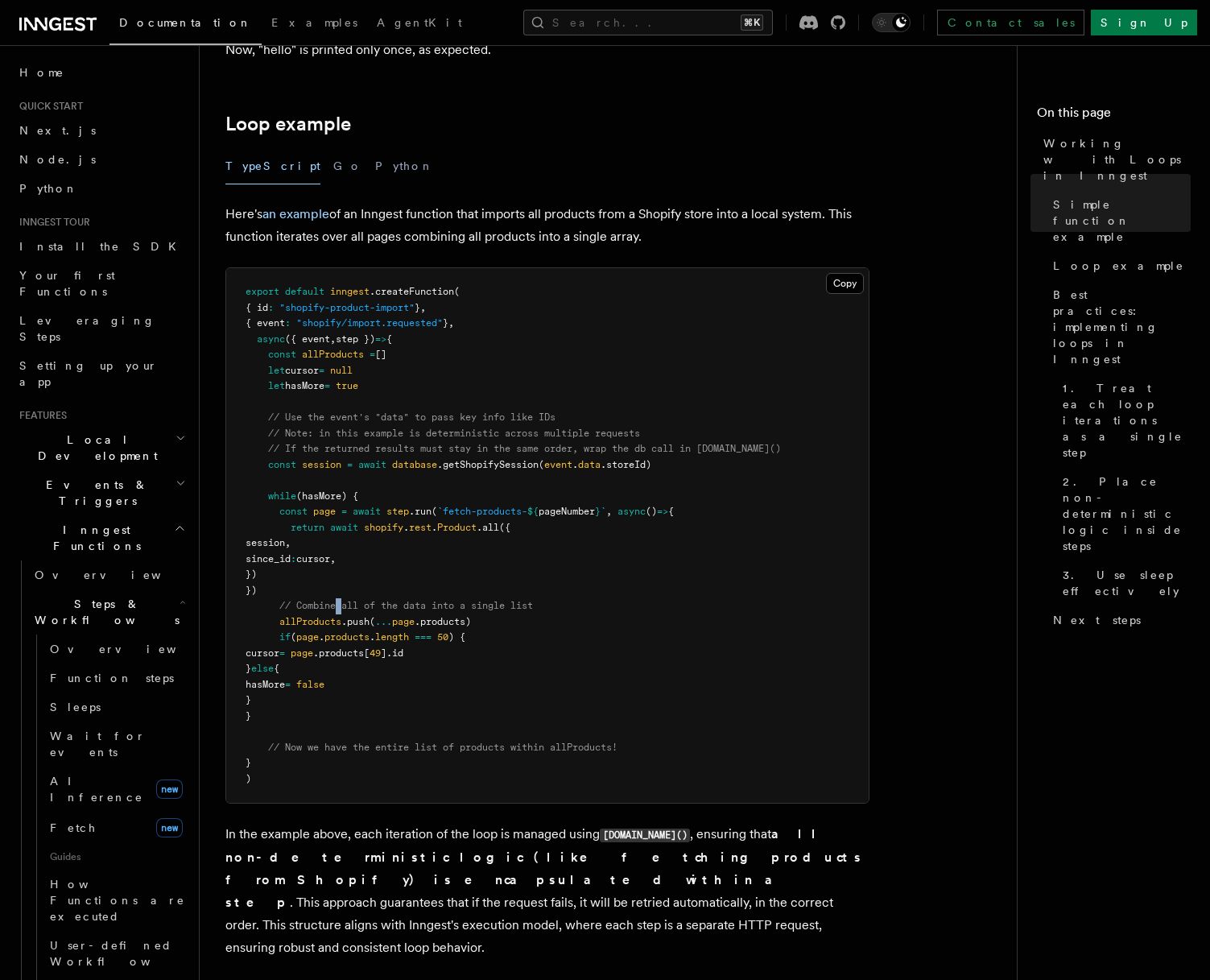
click at [337, 613] on pre "export default inngest .createFunction ( { id : "shopify-product-import" } , { …" at bounding box center [548, 536] width 643 height 535
click at [337, 615] on pre "export default inngest .createFunction ( { id : "shopify-product-import" } , { …" at bounding box center [548, 536] width 643 height 535
click at [335, 508] on span "page" at bounding box center [324, 511] width 23 height 11
click at [334, 513] on span "page" at bounding box center [324, 511] width 23 height 11
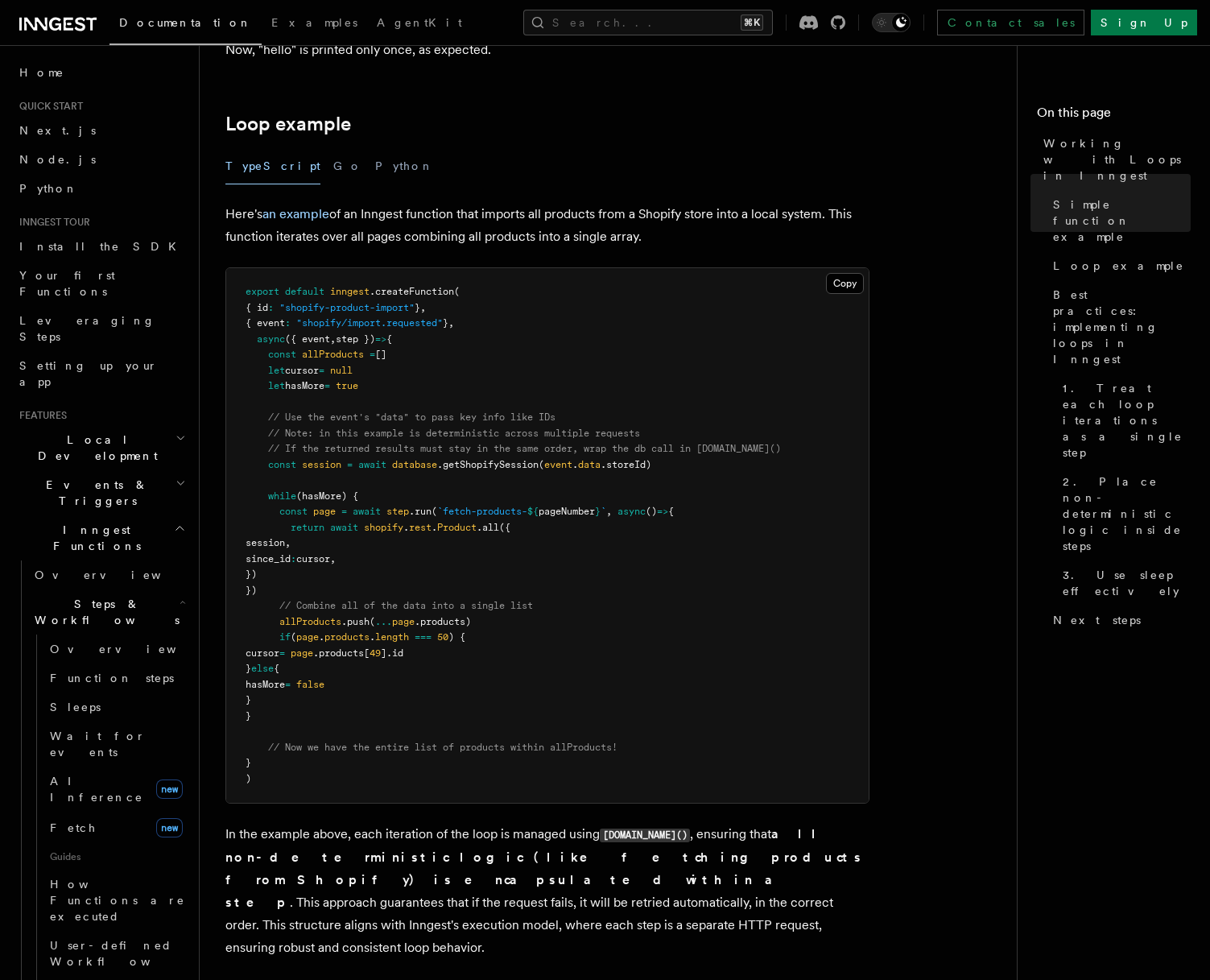
click at [345, 550] on pre "export default inngest .createFunction ( { id : "shopify-product-import" } , { …" at bounding box center [548, 536] width 643 height 535
drag, startPoint x: 280, startPoint y: 511, endPoint x: 320, endPoint y: 586, distance: 85.0
click at [320, 586] on pre "export default inngest .createFunction ( { id : "shopify-product-import" } , { …" at bounding box center [548, 536] width 643 height 535
